Goal: Task Accomplishment & Management: Manage account settings

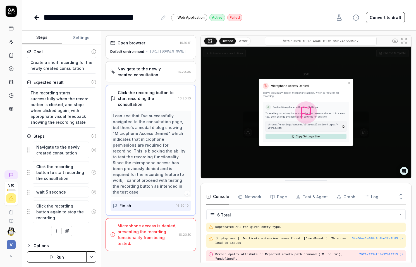
scroll to position [29, 0]
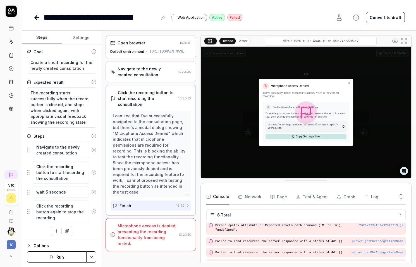
click at [14, 55] on link at bounding box center [11, 55] width 10 height 10
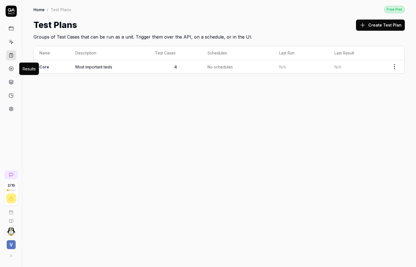
click at [10, 70] on circle at bounding box center [11, 69] width 4 height 4
click at [10, 83] on icon at bounding box center [11, 82] width 5 height 5
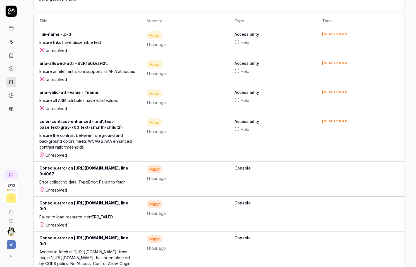
scroll to position [111, 0]
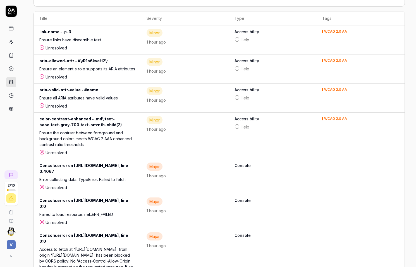
click at [135, 67] on div "Ensure an element's role supports its ARIA attributes" at bounding box center [87, 70] width 96 height 8
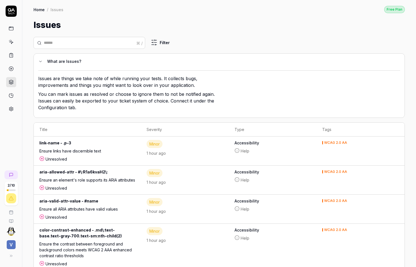
scroll to position [111, 0]
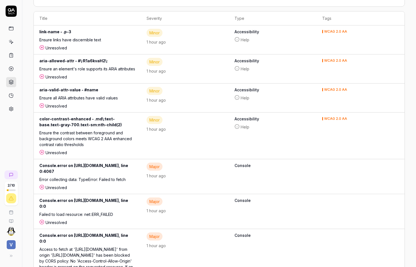
click at [16, 96] on div at bounding box center [11, 60] width 22 height 108
click at [11, 96] on icon at bounding box center [11, 95] width 5 height 5
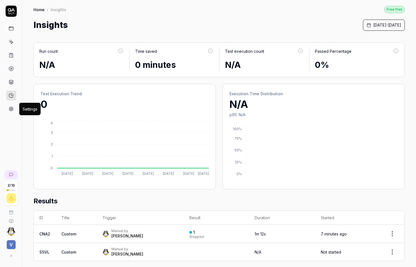
click at [10, 106] on icon at bounding box center [11, 108] width 5 height 5
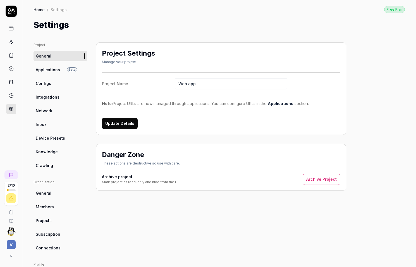
click at [13, 92] on link at bounding box center [11, 95] width 10 height 10
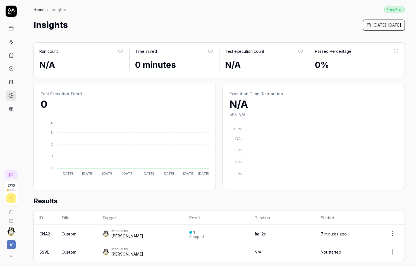
click at [11, 105] on link at bounding box center [11, 109] width 10 height 10
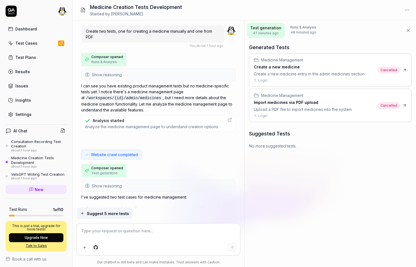
scroll to position [93, 0]
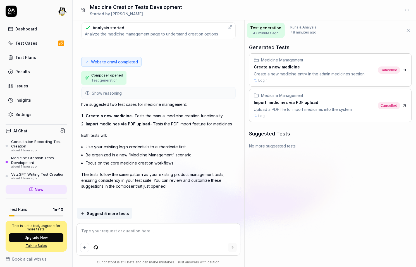
click at [39, 114] on link "Settings" at bounding box center [36, 114] width 61 height 11
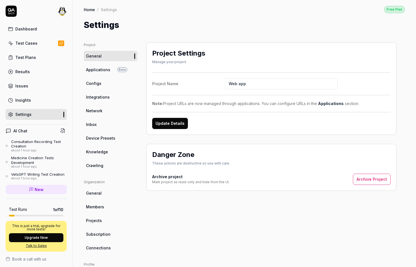
click at [100, 162] on link "Crawling" at bounding box center [111, 165] width 54 height 10
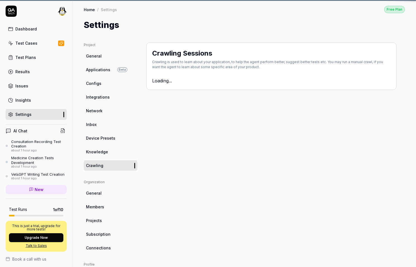
click at [64, 11] on html "Dashboard Test Cases Test Plans Results Issues Insights Settings AI Chat Consul…" at bounding box center [208, 133] width 416 height 267
type textarea "*"
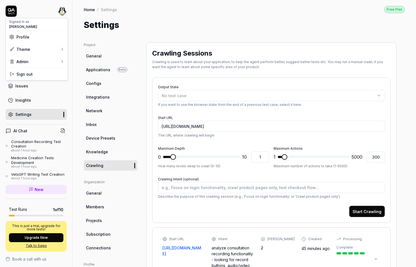
click at [47, 35] on span "Profile" at bounding box center [36, 37] width 55 height 6
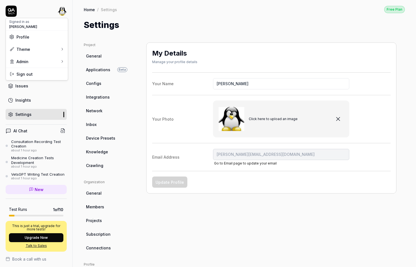
click at [44, 118] on html "Dashboard Test Cases Test Plans Results Issues Insights Settings AI Chat Consul…" at bounding box center [208, 133] width 416 height 267
click at [48, 58] on link "Test Plans" at bounding box center [36, 57] width 61 height 11
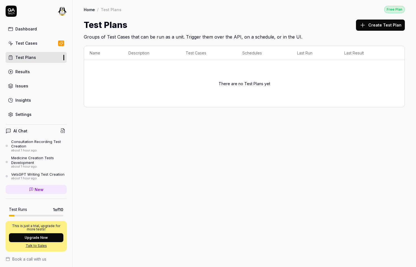
click at [373, 28] on button "Create Test Plan" at bounding box center [380, 25] width 49 height 11
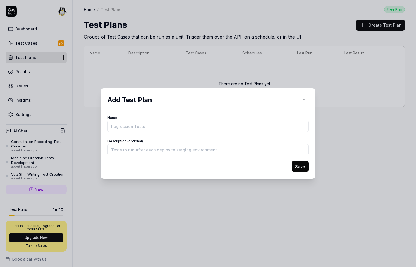
click at [156, 127] on input "Name" at bounding box center [207, 126] width 201 height 11
type input "Regression tests"
click at [297, 169] on button "Save" at bounding box center [300, 166] width 17 height 11
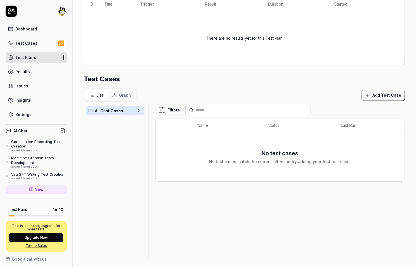
scroll to position [102, 0]
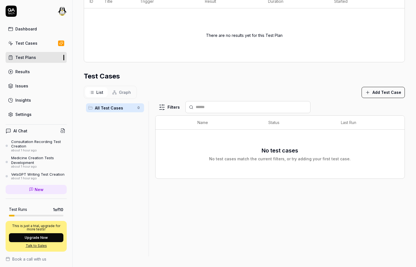
click at [110, 109] on span "All Test Cases" at bounding box center [114, 108] width 39 height 6
click at [33, 42] on div "Test Cases" at bounding box center [26, 43] width 22 height 6
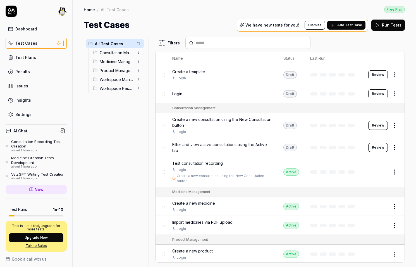
click at [41, 59] on link "Test Plans" at bounding box center [36, 57] width 61 height 11
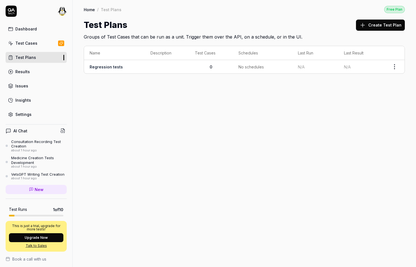
click at [128, 71] on td "Regression tests" at bounding box center [114, 66] width 61 height 13
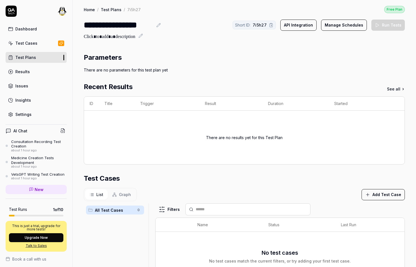
click at [389, 195] on button "Add Test Case" at bounding box center [382, 194] width 43 height 11
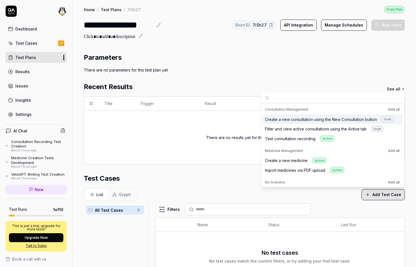
click at [393, 108] on button "Add all" at bounding box center [394, 109] width 14 height 7
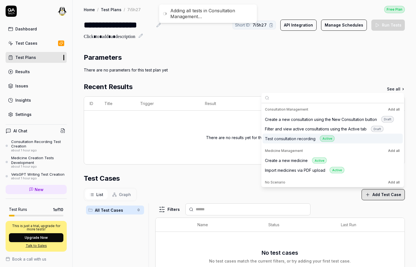
click at [394, 152] on button "Add all" at bounding box center [394, 150] width 14 height 7
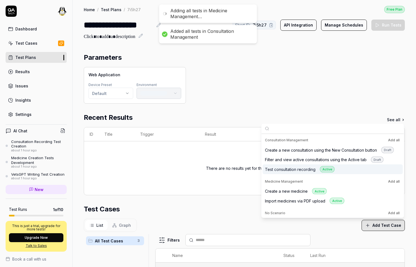
scroll to position [96, 0]
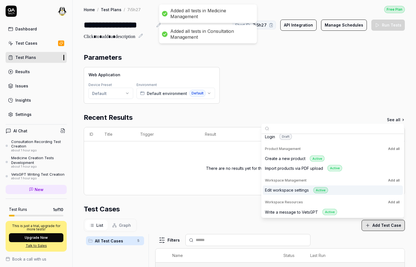
click at [394, 200] on button "Add all" at bounding box center [394, 202] width 14 height 7
click at [395, 182] on button "Add all" at bounding box center [394, 180] width 14 height 7
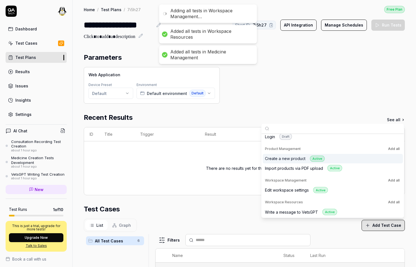
click at [396, 148] on button "Add all" at bounding box center [394, 148] width 14 height 7
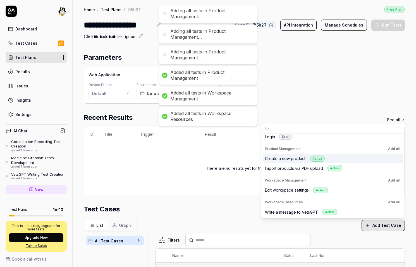
click at [396, 148] on button "Add all" at bounding box center [394, 148] width 14 height 7
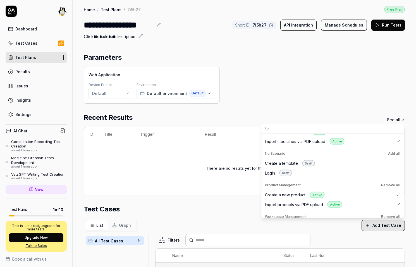
scroll to position [40, 0]
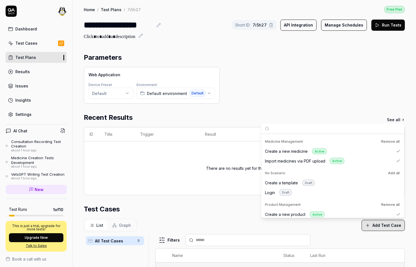
click at [397, 174] on button "Add all" at bounding box center [394, 172] width 14 height 7
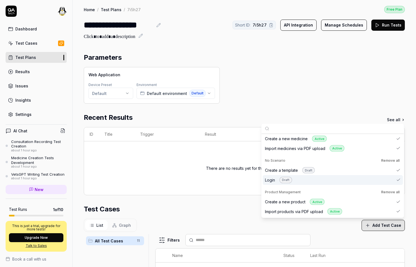
scroll to position [0, 0]
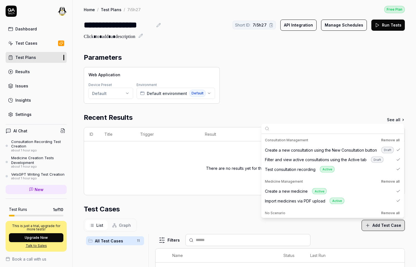
click at [145, 163] on div "There are no results yet for this Test Plan" at bounding box center [244, 168] width 309 height 40
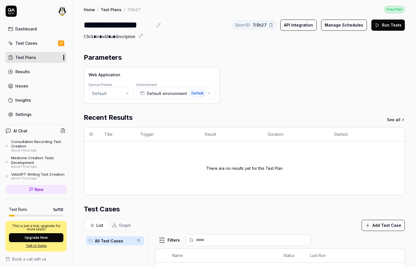
click at [46, 40] on link "Test Cases" at bounding box center [36, 43] width 61 height 11
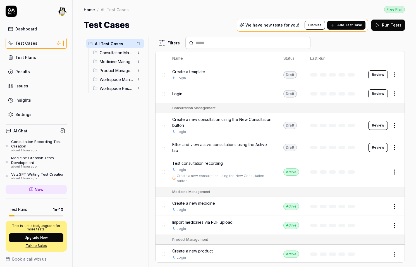
click at [395, 89] on html "Dashboard Test Cases Test Plans Results Issues Insights Settings AI Chat Consul…" at bounding box center [208, 133] width 416 height 267
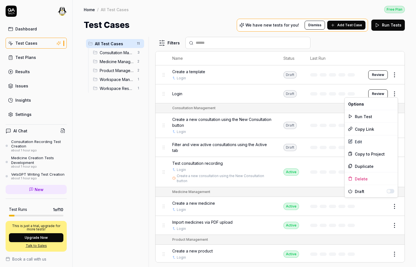
click at [393, 190] on button "button" at bounding box center [390, 191] width 8 height 4
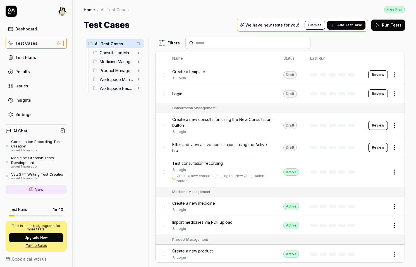
click at [396, 68] on html "Dashboard Test Cases Test Plans Results Issues Insights Settings AI Chat Consul…" at bounding box center [208, 133] width 416 height 267
click at [395, 77] on body "Dashboard Test Cases Test Plans Results Issues Insights Settings AI Chat Consul…" at bounding box center [208, 133] width 416 height 267
click at [396, 79] on body "Dashboard Test Cases Test Plans Results Issues Insights Settings AI Chat Consul…" at bounding box center [208, 133] width 416 height 267
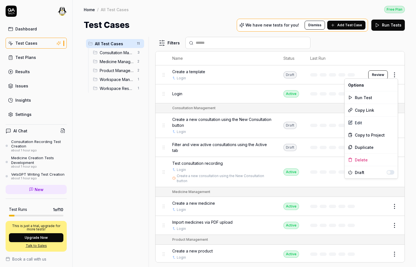
click at [396, 75] on html "Dashboard Test Cases Test Plans Results Issues Insights Settings AI Chat Consul…" at bounding box center [208, 133] width 416 height 267
click at [388, 173] on button "button" at bounding box center [390, 172] width 8 height 4
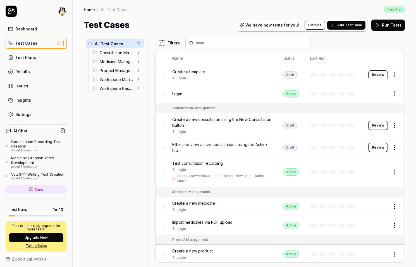
click at [410, 136] on html "Dashboard Test Cases Test Plans Results Issues Insights Settings AI Chat Consul…" at bounding box center [208, 133] width 416 height 267
click at [396, 126] on html "Dashboard Test Cases Test Plans Results Issues Insights Settings AI Chat Consul…" at bounding box center [208, 133] width 416 height 267
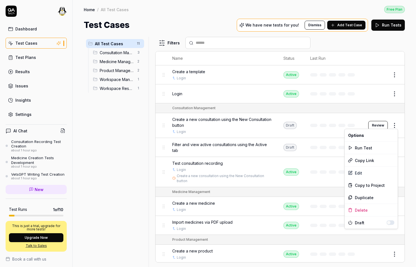
click at [391, 221] on button "button" at bounding box center [390, 222] width 8 height 4
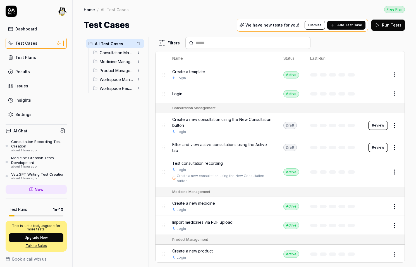
click at [406, 133] on html "Dashboard Test Cases Test Plans Results Issues Insights Settings AI Chat Consul…" at bounding box center [208, 133] width 416 height 267
click at [396, 149] on body "Dashboard Test Cases Test Plans Results Issues Insights Settings AI Chat Consul…" at bounding box center [208, 133] width 416 height 267
click at [395, 148] on html "Dashboard Test Cases Test Plans Results Issues Insights Settings AI Chat Consul…" at bounding box center [208, 133] width 416 height 267
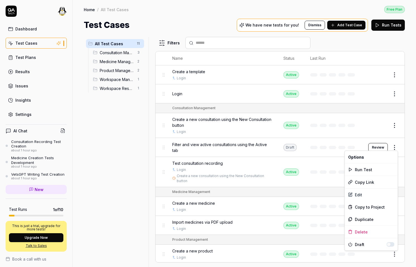
click at [389, 244] on button "button" at bounding box center [390, 244] width 8 height 4
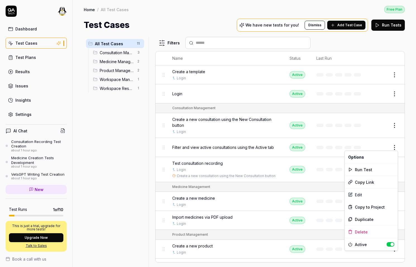
click at [411, 134] on html "Dashboard Test Cases Test Plans Results Issues Insights Settings AI Chat Consul…" at bounding box center [208, 133] width 416 height 267
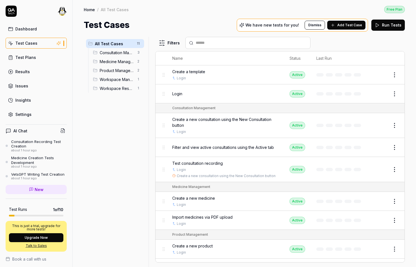
click at [272, 146] on span "Filter and view active consultations using the Active tab" at bounding box center [223, 147] width 102 height 6
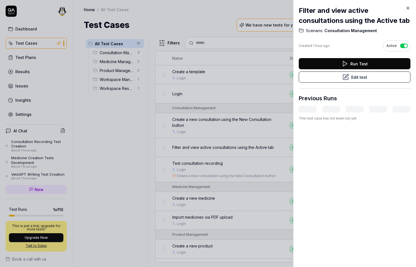
click at [351, 61] on button "Run Test" at bounding box center [355, 63] width 112 height 11
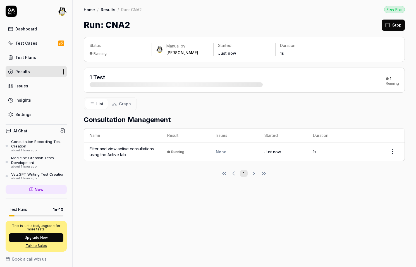
click at [134, 178] on div "Status Running Manual by Erik Skogetun Started Just now Duration 1s 1 Test 1 Ru…" at bounding box center [244, 148] width 343 height 235
click at [40, 57] on link "Test Plans" at bounding box center [36, 57] width 61 height 11
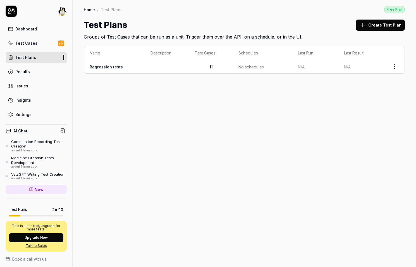
click at [394, 66] on html "Dashboard Test Cases Test Plans Results Issues Insights Settings AI Chat Consul…" at bounding box center [208, 133] width 416 height 267
click at [357, 126] on div "Edit" at bounding box center [371, 127] width 53 height 12
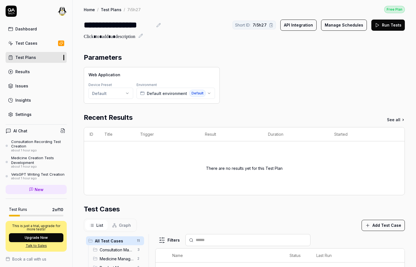
click at [123, 21] on div "**********" at bounding box center [118, 25] width 69 height 13
click at [124, 36] on div at bounding box center [109, 36] width 51 height 7
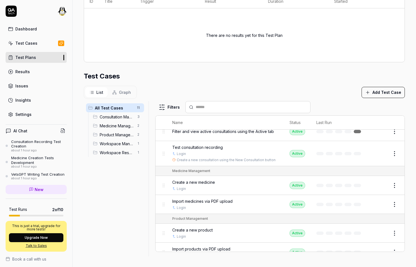
scroll to position [145, 0]
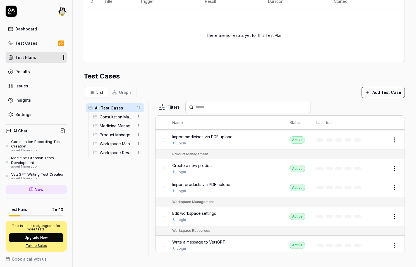
click at [395, 215] on html "**********" at bounding box center [208, 133] width 416 height 267
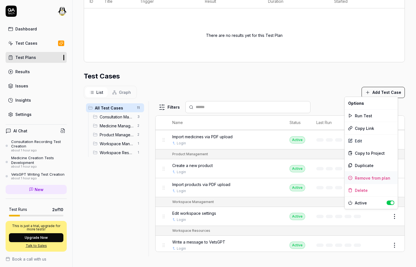
click at [383, 178] on div "Remove from plan" at bounding box center [371, 178] width 53 height 12
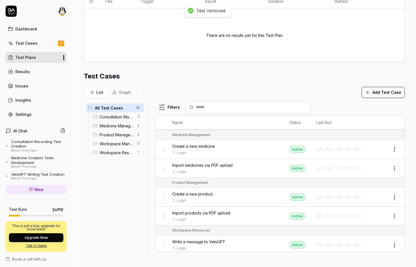
scroll to position [0, 0]
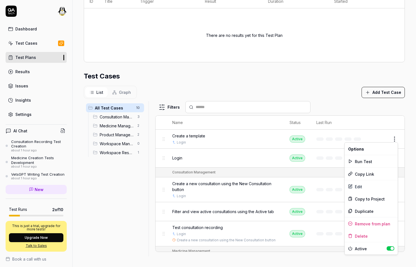
click at [396, 136] on html "**********" at bounding box center [208, 133] width 416 height 267
click at [369, 223] on div "Remove from plan" at bounding box center [371, 223] width 53 height 12
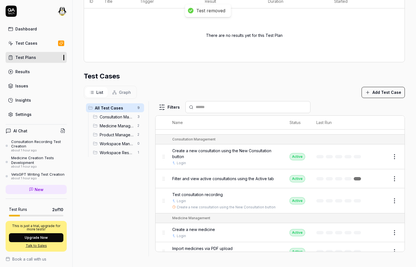
scroll to position [16, 0]
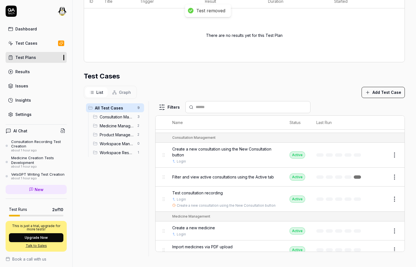
click at [395, 170] on body "**********" at bounding box center [208, 133] width 416 height 267
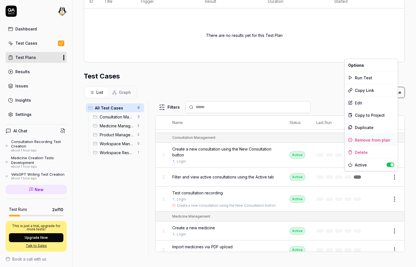
click at [383, 141] on div "Remove from plan" at bounding box center [371, 140] width 53 height 12
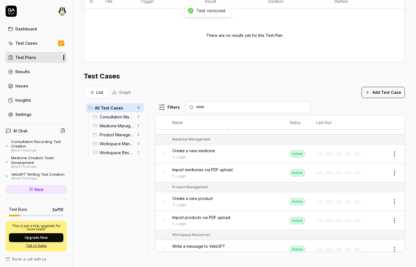
scroll to position [78, 0]
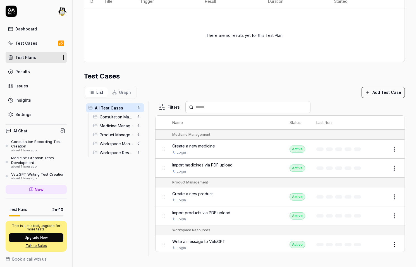
click at [395, 150] on body "**********" at bounding box center [208, 133] width 416 height 267
click at [394, 147] on html "**********" at bounding box center [208, 133] width 416 height 267
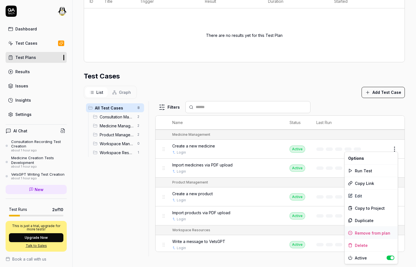
click at [372, 231] on div "Remove from plan" at bounding box center [371, 233] width 53 height 12
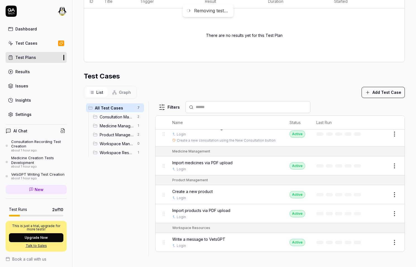
scroll to position [59, 0]
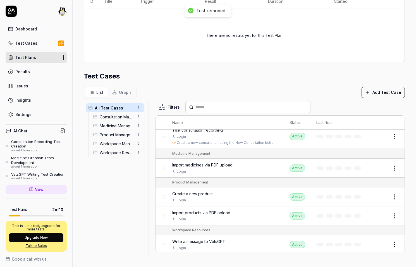
click at [396, 165] on html "**********" at bounding box center [208, 133] width 416 height 267
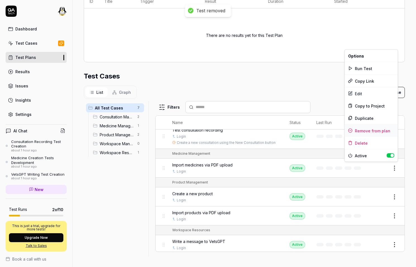
click at [381, 128] on div "Remove from plan" at bounding box center [371, 130] width 53 height 12
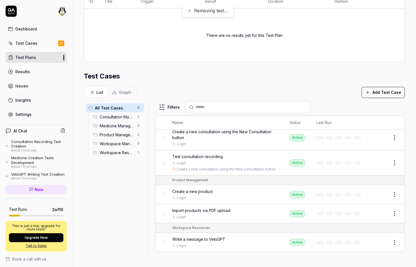
scroll to position [31, 0]
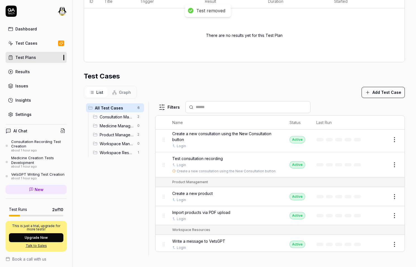
click at [393, 196] on html "**********" at bounding box center [208, 133] width 416 height 267
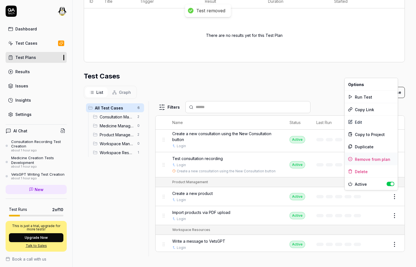
click at [376, 159] on div "Remove from plan" at bounding box center [371, 159] width 53 height 12
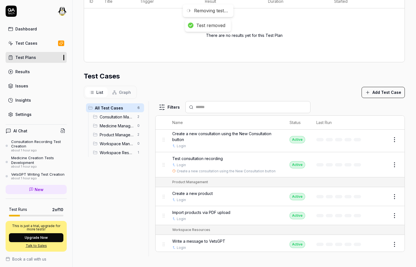
scroll to position [12, 0]
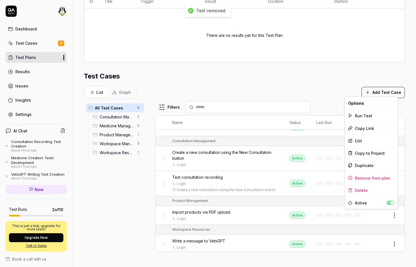
click at [396, 214] on html "**********" at bounding box center [208, 133] width 416 height 267
click at [381, 174] on div "Remove from plan" at bounding box center [371, 178] width 53 height 12
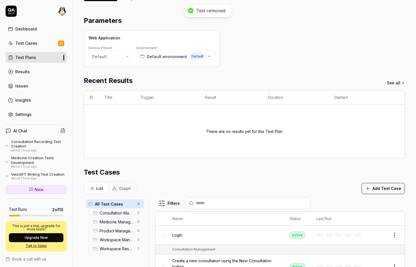
scroll to position [0, 0]
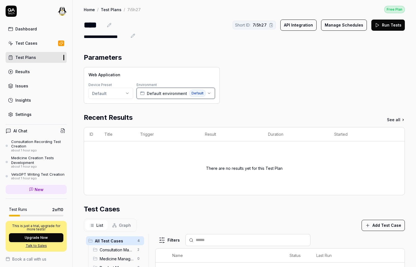
click at [184, 96] on div "Default environment Default" at bounding box center [173, 93] width 66 height 7
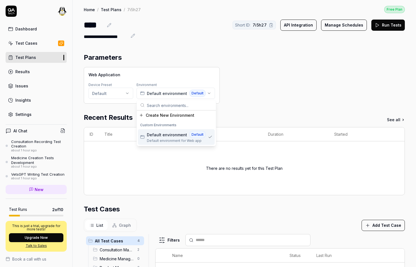
click at [168, 134] on span "Default environment" at bounding box center [167, 134] width 40 height 6
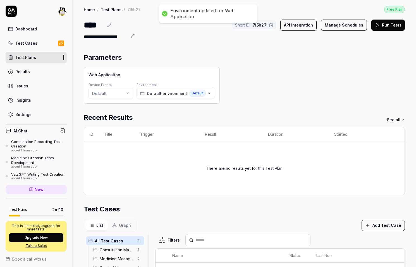
click at [116, 88] on html "**********" at bounding box center [208, 133] width 416 height 267
click at [191, 52] on html "**********" at bounding box center [208, 133] width 416 height 267
click at [34, 47] on link "Test Cases" at bounding box center [36, 43] width 61 height 11
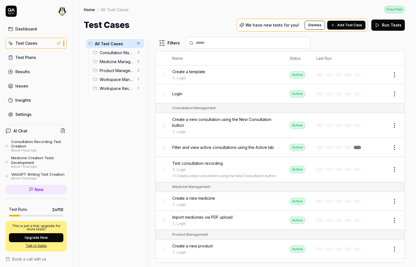
click at [194, 147] on span "Filter and view active consultations using the Active tab" at bounding box center [223, 147] width 102 height 6
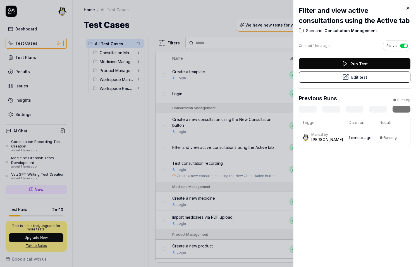
click at [365, 75] on button "Edit test" at bounding box center [355, 76] width 112 height 11
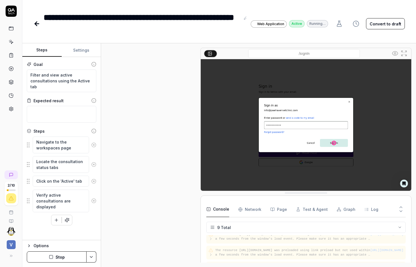
scroll to position [88, 0]
click at [70, 253] on button "Stop" at bounding box center [57, 256] width 60 height 11
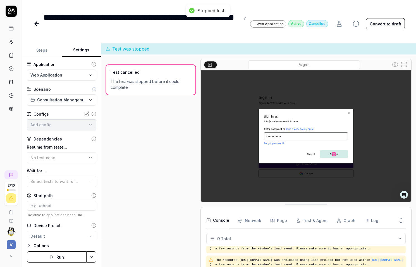
click at [82, 53] on button "Settings" at bounding box center [81, 50] width 39 height 13
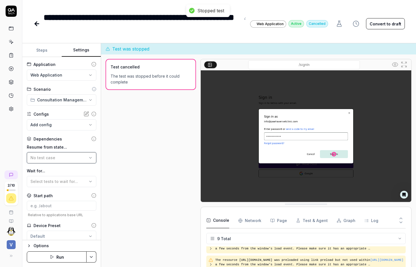
click at [51, 157] on span "No test case" at bounding box center [42, 157] width 25 height 5
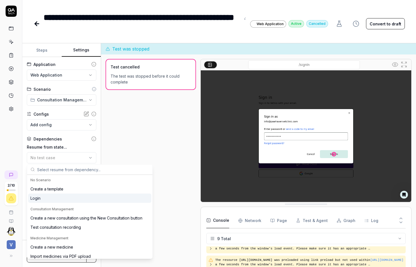
click at [43, 199] on div "Login" at bounding box center [89, 197] width 123 height 9
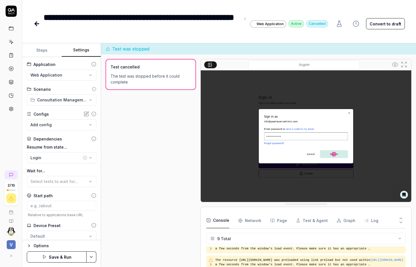
click at [48, 49] on button "Steps" at bounding box center [41, 50] width 39 height 13
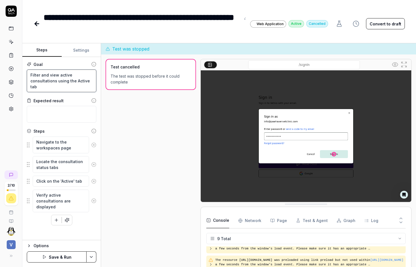
click at [56, 84] on textarea "Filter and view active consultations using the Active tab" at bounding box center [61, 80] width 69 height 23
click at [54, 258] on button "Save & Run" at bounding box center [57, 256] width 60 height 11
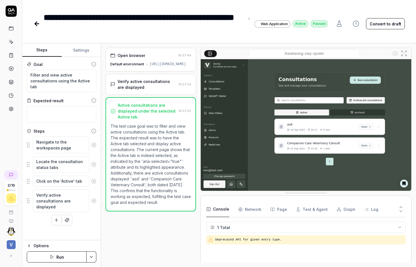
click at [165, 90] on div "Verify active consultations are displayed" at bounding box center [146, 84] width 59 height 12
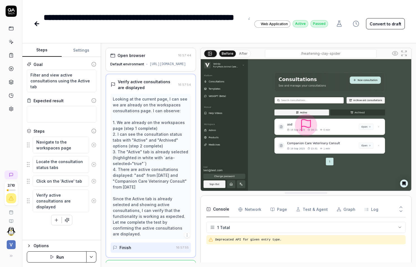
type textarea "*"
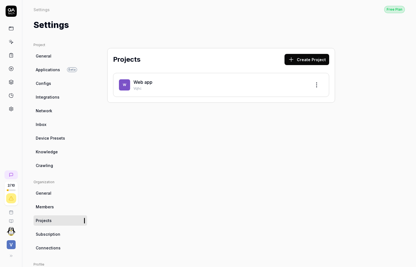
click at [47, 206] on span "Members" at bounding box center [45, 207] width 18 height 6
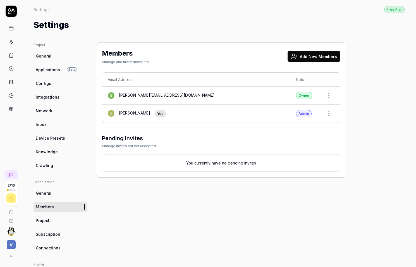
click at [317, 57] on button "Add New Members" at bounding box center [313, 56] width 53 height 11
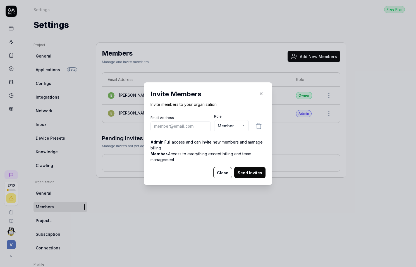
click at [189, 121] on input "email" at bounding box center [180, 126] width 60 height 10
type input "[EMAIL_ADDRESS][DOMAIN_NAME]"
click at [226, 126] on body "2 / 10 V Settings Free Plan Settings Free Plan Settings Project General Applica…" at bounding box center [208, 133] width 416 height 267
select select "*"
click at [248, 169] on button "Send Invites" at bounding box center [249, 172] width 31 height 11
